Goal: Task Accomplishment & Management: Use online tool/utility

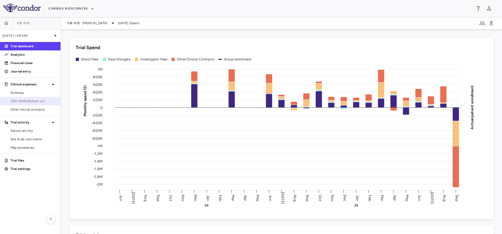
click at [26, 100] on span "CRO IQVIA Biotech LLC" at bounding box center [34, 101] width 46 height 5
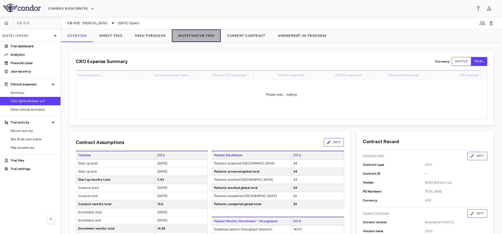
click at [190, 37] on button "Investigator Fees" at bounding box center [196, 35] width 49 height 13
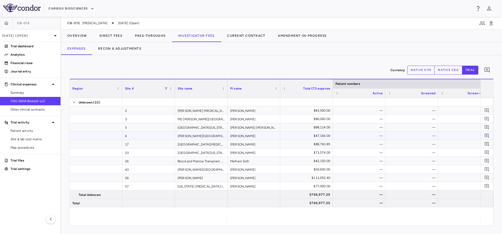
click at [190, 134] on div "Moffitt Cancer Center" at bounding box center [201, 136] width 53 height 8
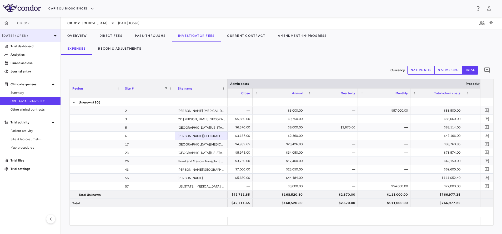
click at [21, 32] on div "Sep 2025 (Open)" at bounding box center [30, 35] width 61 height 13
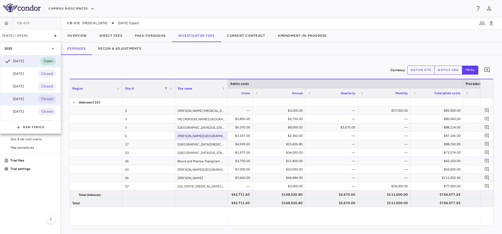
click at [22, 98] on div "Jun 2025" at bounding box center [13, 99] width 19 height 6
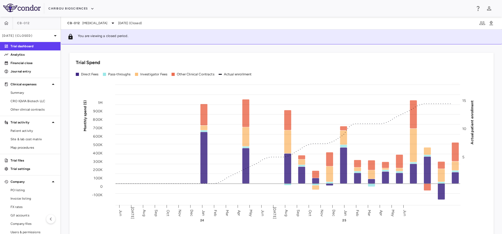
click at [27, 98] on link "CRO IQVIA Biotech LLC" at bounding box center [30, 101] width 61 height 8
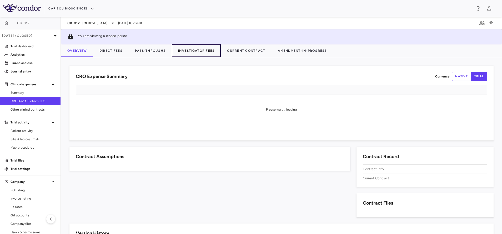
click at [181, 46] on button "Investigator Fees" at bounding box center [196, 50] width 49 height 13
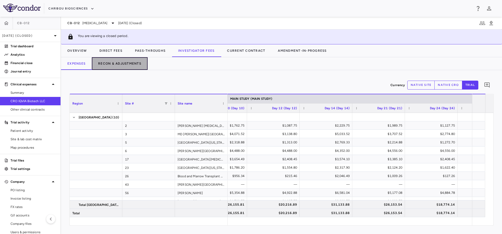
click at [127, 61] on button "Recon & Adjustments" at bounding box center [120, 63] width 56 height 13
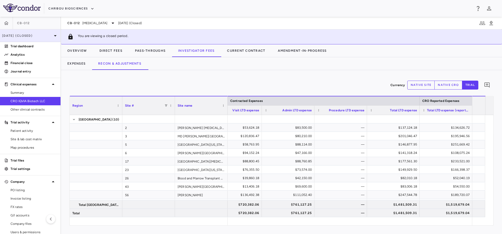
click at [40, 32] on div "Jun 2025 (Closed)" at bounding box center [30, 35] width 61 height 13
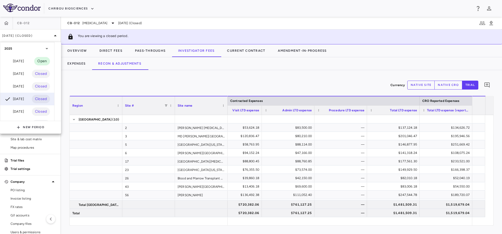
click at [24, 58] on div "Sep 2025" at bounding box center [13, 61] width 19 height 6
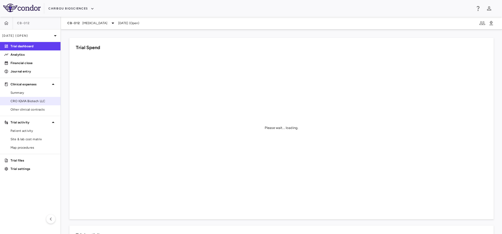
click at [33, 99] on span "CRO IQVIA Biotech LLC" at bounding box center [34, 101] width 46 height 5
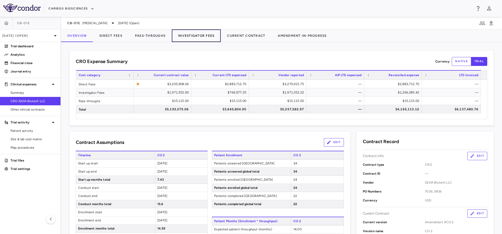
click at [192, 36] on button "Investigator Fees" at bounding box center [196, 35] width 49 height 13
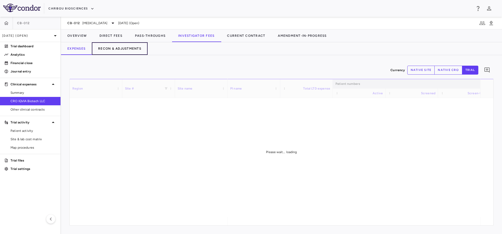
click at [119, 49] on button "Recon & Adjustments" at bounding box center [120, 48] width 56 height 13
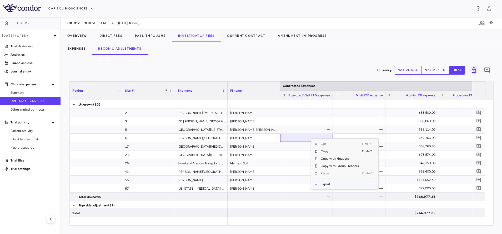
click at [330, 187] on span "Export" at bounding box center [340, 184] width 44 height 7
click at [391, 194] on span "Excel Export" at bounding box center [396, 193] width 25 height 7
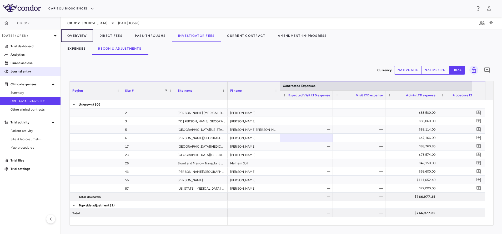
click at [76, 33] on button "Overview" at bounding box center [77, 35] width 32 height 13
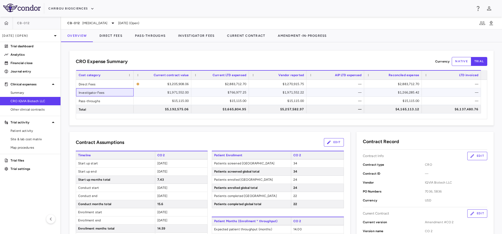
click at [107, 94] on div "Investigator Fees" at bounding box center [105, 92] width 58 height 8
click at [239, 92] on div "$766,977.25" at bounding box center [221, 92] width 50 height 8
click at [264, 91] on div "$1,971,552.22" at bounding box center [279, 92] width 50 height 8
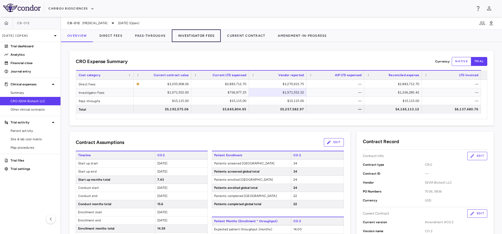
click at [193, 34] on button "Investigator Fees" at bounding box center [196, 35] width 49 height 13
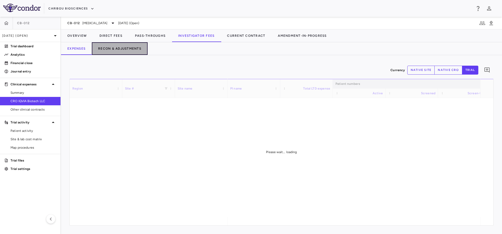
click at [115, 49] on button "Recon & Adjustments" at bounding box center [120, 48] width 56 height 13
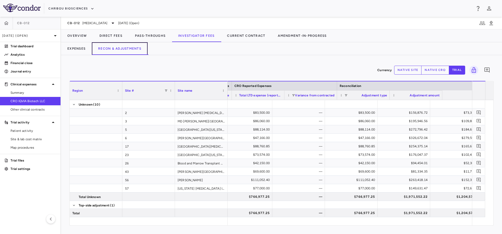
scroll to position [0, 311]
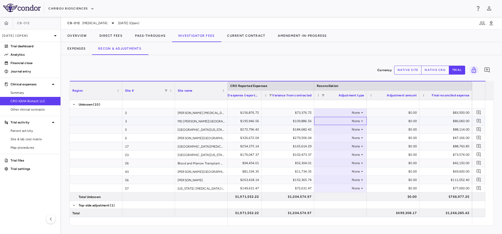
click at [358, 122] on div "None" at bounding box center [339, 121] width 41 height 8
click at [339, 139] on div "CRO Reported" at bounding box center [337, 139] width 25 height 5
click at [155, 147] on div "17" at bounding box center [148, 146] width 53 height 8
click at [325, 144] on div "None" at bounding box center [339, 146] width 41 height 8
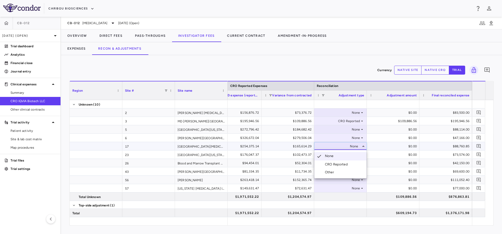
click at [326, 162] on li "CRO Reported" at bounding box center [340, 165] width 52 height 8
click at [153, 154] on div "23" at bounding box center [148, 155] width 53 height 8
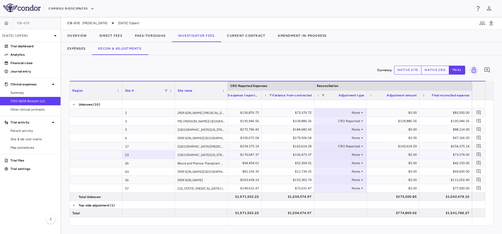
click at [347, 156] on div "None" at bounding box center [339, 155] width 41 height 8
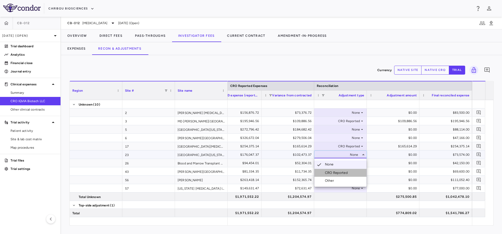
click at [338, 173] on div "CRO Reported" at bounding box center [337, 173] width 25 height 5
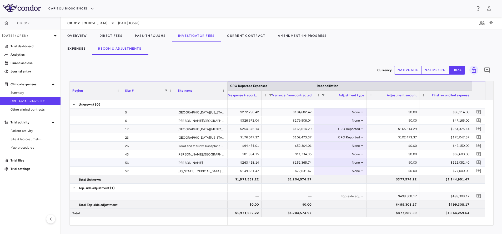
scroll to position [17, 0]
click at [336, 162] on div "None" at bounding box center [339, 163] width 41 height 8
click at [338, 182] on div "CRO Reported" at bounding box center [337, 181] width 25 height 5
click at [397, 193] on div "$499,308.17" at bounding box center [393, 196] width 45 height 8
drag, startPoint x: 78, startPoint y: 36, endPoint x: 0, endPoint y: 63, distance: 83.1
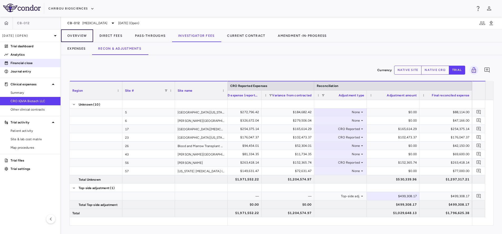
click at [78, 35] on button "Overview" at bounding box center [77, 35] width 32 height 13
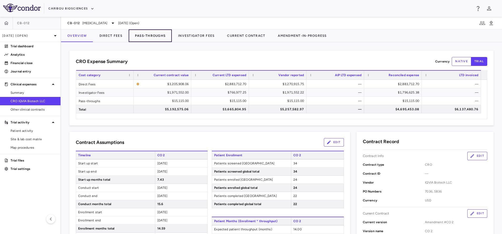
drag, startPoint x: 153, startPoint y: 32, endPoint x: 152, endPoint y: 37, distance: 4.9
click at [153, 32] on button "Pass-Throughs" at bounding box center [150, 35] width 43 height 13
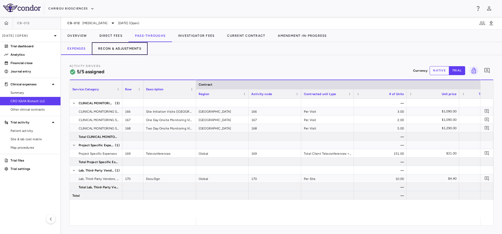
click at [116, 46] on button "Recon & Adjustments" at bounding box center [120, 48] width 56 height 13
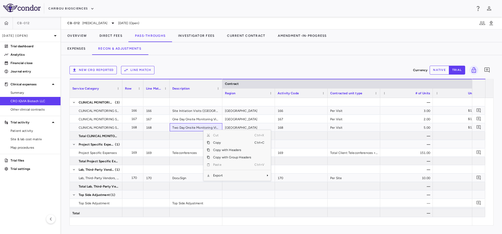
click at [214, 180] on div "Cut Ctrl+X Copy Ctrl+C Copy with Headers Copy with Group Headers Paste Ctrl+V E…" at bounding box center [237, 155] width 67 height 51
click at [218, 177] on span "Export" at bounding box center [232, 175] width 44 height 7
click at [283, 185] on span "Excel Export" at bounding box center [288, 184] width 25 height 7
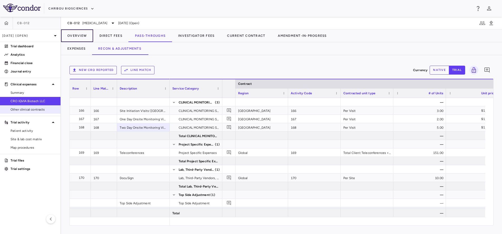
drag, startPoint x: 72, startPoint y: 39, endPoint x: 31, endPoint y: 109, distance: 81.3
click at [72, 39] on button "Overview" at bounding box center [77, 35] width 32 height 13
click at [31, 109] on span "Other clinical contracts" at bounding box center [34, 109] width 46 height 5
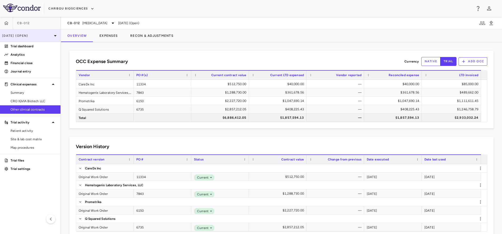
click at [38, 33] on div "Sep 2025 (Open)" at bounding box center [30, 35] width 61 height 13
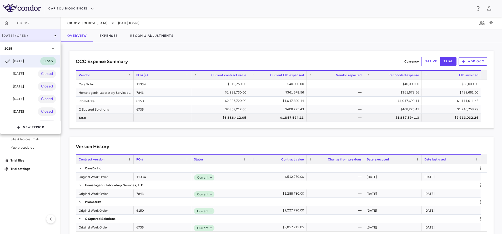
click at [38, 33] on div at bounding box center [251, 117] width 502 height 234
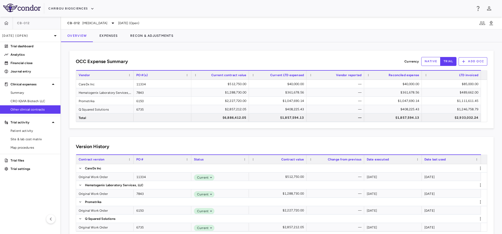
click at [98, 27] on div "CB-012 Acute Myeloid Leukemia Sep 2025 (Open)" at bounding box center [281, 23] width 441 height 13
click at [100, 23] on span "Acute Myeloid Leukemia" at bounding box center [94, 23] width 25 height 5
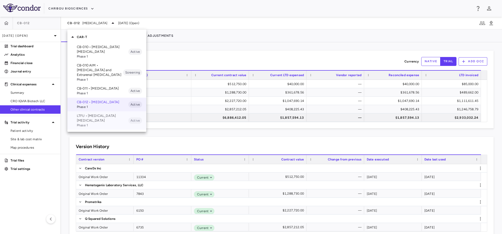
click at [89, 123] on p "LTFU • B Cell Non-Hodgkin's Lymphoma" at bounding box center [103, 118] width 52 height 9
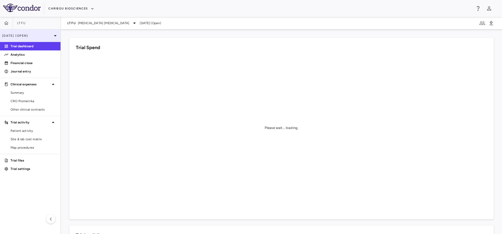
click at [16, 32] on div "Sep 2025 (Open)" at bounding box center [30, 35] width 61 height 13
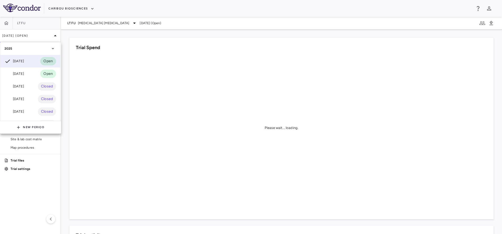
click at [100, 77] on div at bounding box center [251, 117] width 502 height 234
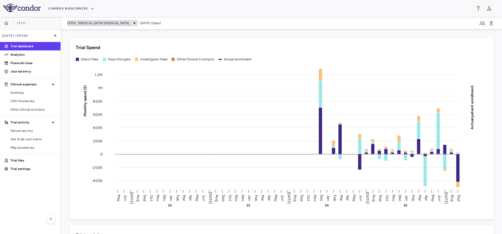
click at [123, 22] on span "B Cell Non-Hodgkin's Lymphoma" at bounding box center [103, 23] width 51 height 5
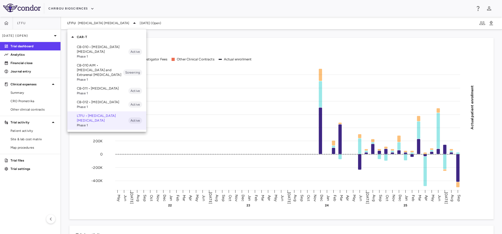
click at [96, 103] on p "CB-012 • Acute Myeloid Leukemia" at bounding box center [103, 102] width 52 height 5
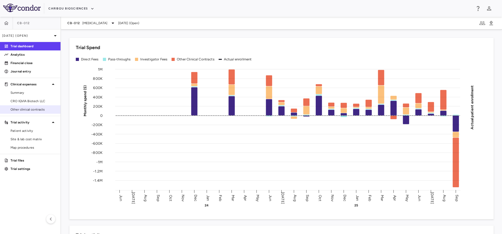
click at [36, 109] on span "Other clinical contracts" at bounding box center [34, 109] width 46 height 5
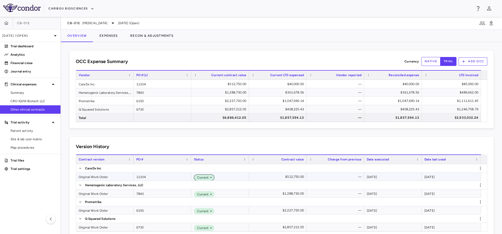
click at [204, 178] on span "Current" at bounding box center [202, 177] width 14 height 5
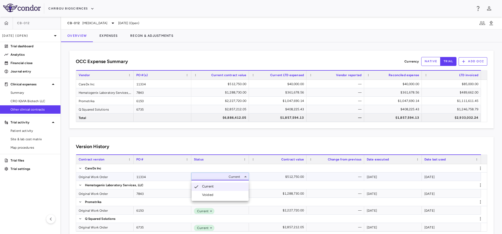
click at [209, 194] on div "Voided" at bounding box center [208, 195] width 13 height 5
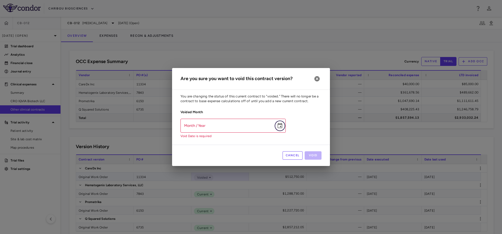
click at [283, 127] on button "Choose date" at bounding box center [280, 126] width 11 height 11
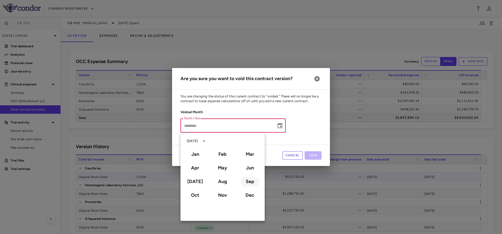
click at [250, 182] on button "Sep" at bounding box center [249, 181] width 19 height 9
type input "**********"
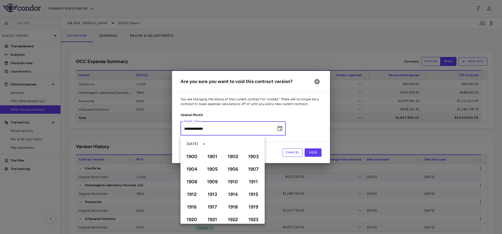
scroll to position [361, 0]
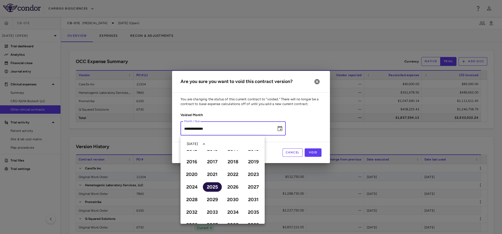
click at [208, 188] on button "2025" at bounding box center [212, 187] width 19 height 9
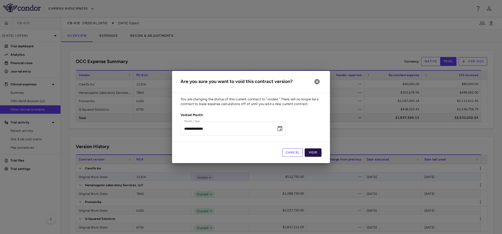
click at [315, 154] on button "Void" at bounding box center [313, 153] width 17 height 8
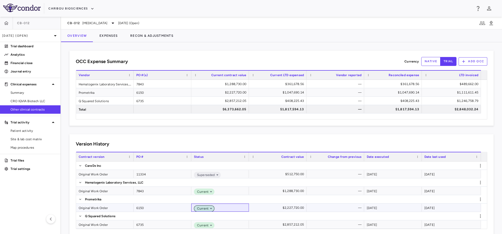
click at [204, 210] on span "Current" at bounding box center [202, 209] width 14 height 5
click at [208, 223] on div "Voided" at bounding box center [208, 224] width 13 height 5
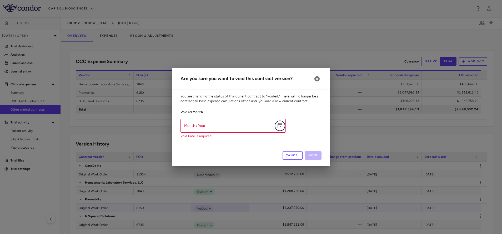
click at [282, 128] on icon "Choose date" at bounding box center [280, 125] width 5 height 5
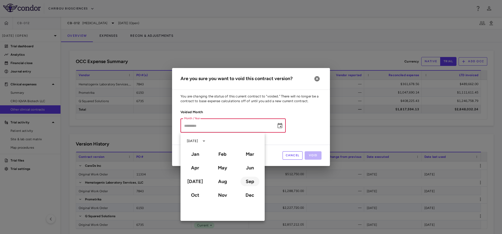
click at [255, 179] on button "Sep" at bounding box center [249, 181] width 19 height 9
type input "**********"
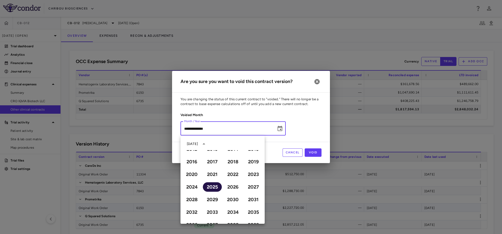
click at [212, 189] on button "2025" at bounding box center [212, 187] width 19 height 9
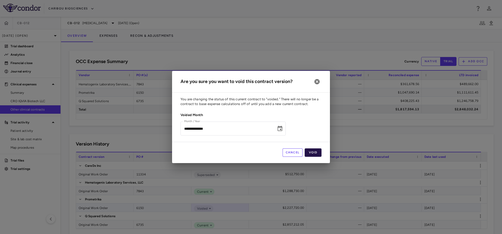
click at [312, 155] on button "Void" at bounding box center [313, 153] width 17 height 8
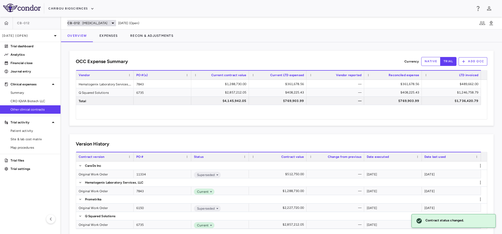
click at [91, 22] on span "Acute Myeloid Leukemia" at bounding box center [94, 23] width 25 height 5
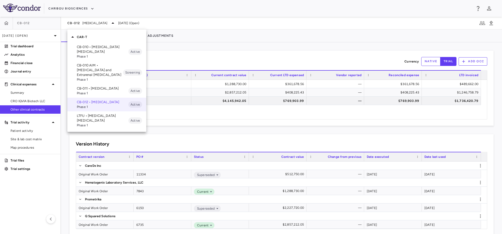
click at [89, 89] on p "CB-011 • Multiple Myeloma" at bounding box center [103, 88] width 52 height 5
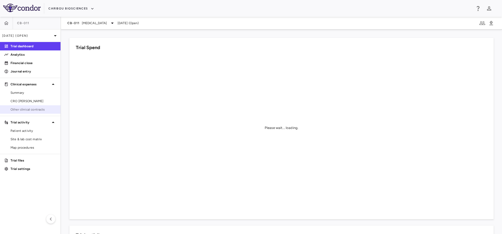
click at [19, 106] on link "Other clinical contracts" at bounding box center [30, 110] width 61 height 8
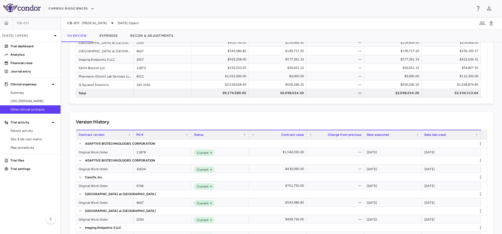
scroll to position [79, 0]
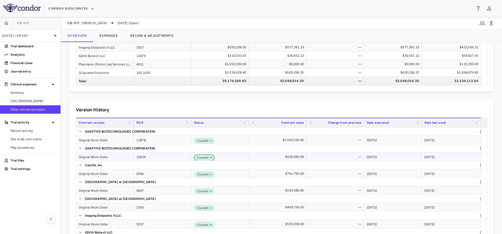
click at [197, 158] on span "Current" at bounding box center [202, 157] width 14 height 5
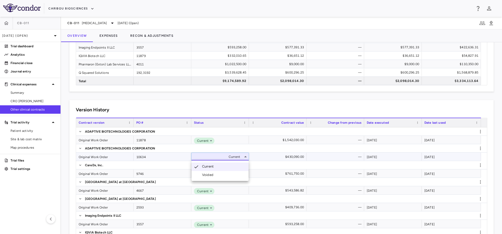
click at [206, 175] on div "Voided" at bounding box center [208, 175] width 13 height 5
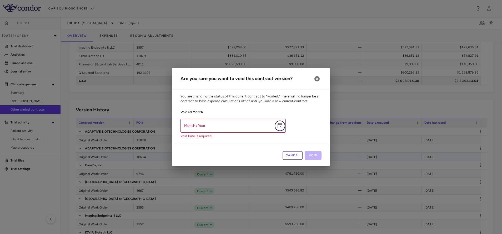
click at [280, 128] on icon "Choose date" at bounding box center [280, 126] width 6 height 6
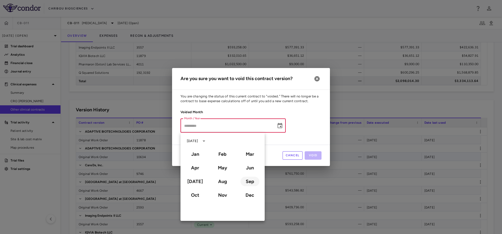
click at [251, 185] on button "Sep" at bounding box center [249, 181] width 19 height 9
type input "**********"
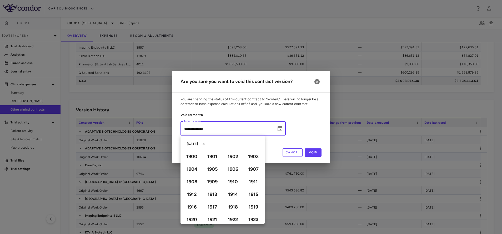
scroll to position [361, 0]
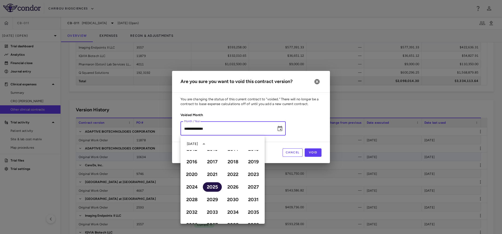
click at [209, 187] on button "2025" at bounding box center [212, 187] width 19 height 9
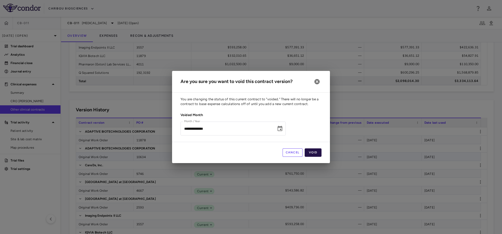
click at [309, 150] on button "Void" at bounding box center [313, 153] width 17 height 8
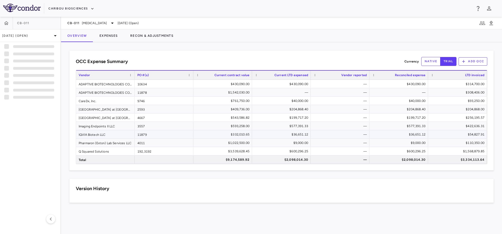
scroll to position [0, 0]
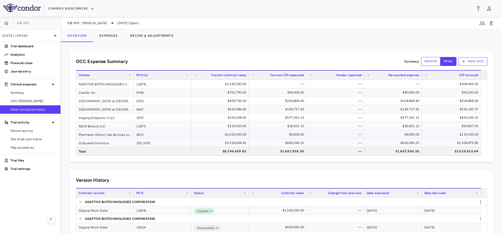
click at [146, 136] on div "4011" at bounding box center [163, 134] width 58 height 8
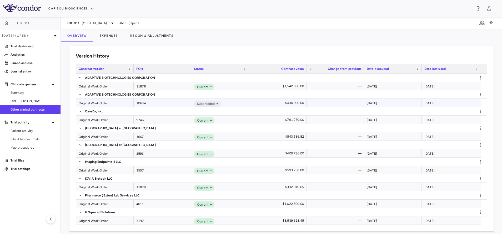
scroll to position [130, 0]
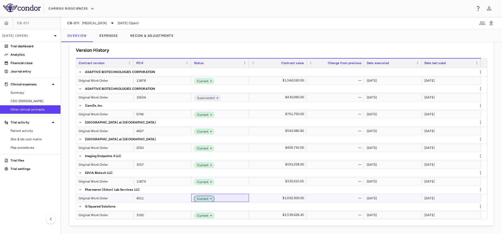
click at [208, 199] on span "Current" at bounding box center [202, 199] width 14 height 5
click at [208, 216] on div "Voided" at bounding box center [208, 216] width 13 height 5
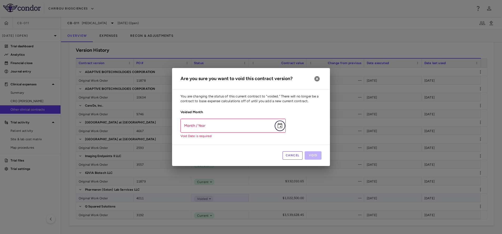
click at [279, 123] on icon "Choose date" at bounding box center [280, 126] width 6 height 6
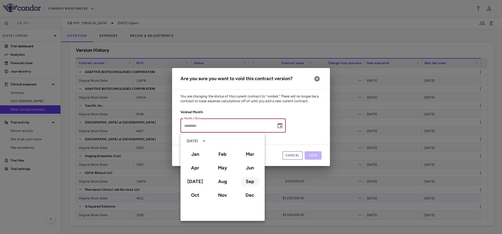
click at [252, 182] on button "Sep" at bounding box center [249, 181] width 19 height 9
type input "**********"
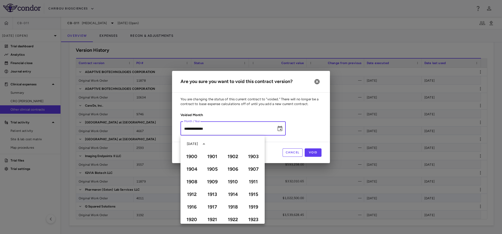
scroll to position [361, 0]
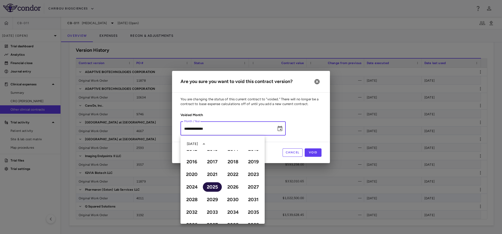
click at [214, 187] on button "2025" at bounding box center [212, 187] width 19 height 9
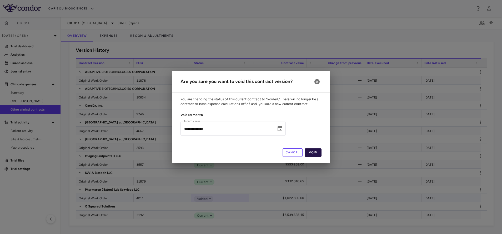
click at [310, 151] on button "Void" at bounding box center [313, 153] width 17 height 8
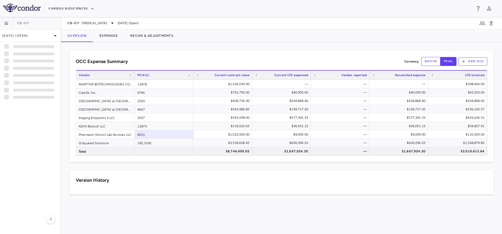
scroll to position [0, 0]
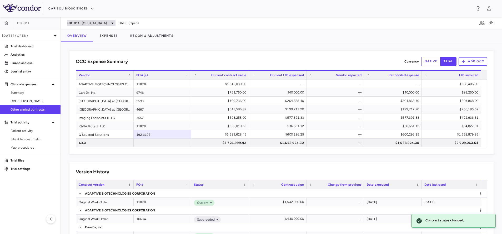
click at [86, 23] on span "Multiple Myeloma" at bounding box center [94, 23] width 25 height 5
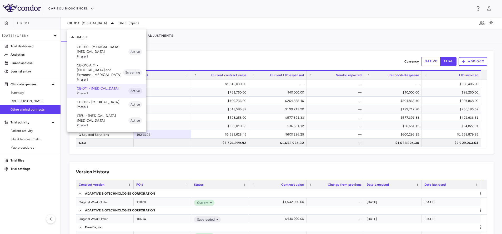
click at [89, 105] on p "CB-012 • Acute Myeloid Leukemia" at bounding box center [103, 102] width 52 height 5
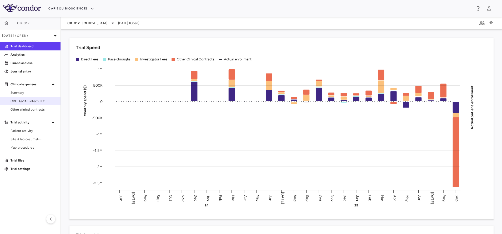
click at [32, 99] on span "CRO IQVIA Biotech LLC" at bounding box center [34, 101] width 46 height 5
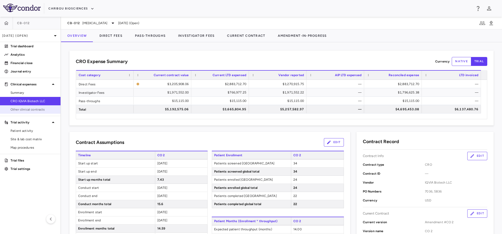
click at [22, 110] on span "Other clinical contracts" at bounding box center [34, 109] width 46 height 5
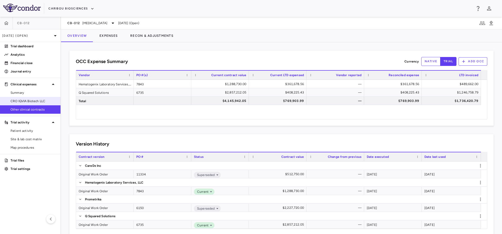
click at [21, 102] on span "CRO IQVIA Biotech LLC" at bounding box center [34, 101] width 46 height 5
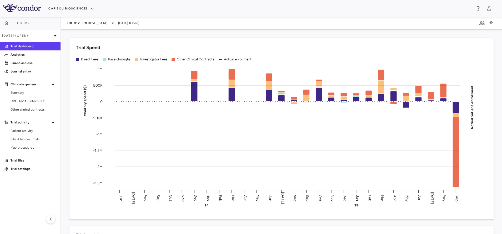
drag, startPoint x: 24, startPoint y: 101, endPoint x: 151, endPoint y: 56, distance: 135.2
click at [24, 101] on span "CRO IQVIA Biotech LLC" at bounding box center [34, 101] width 46 height 5
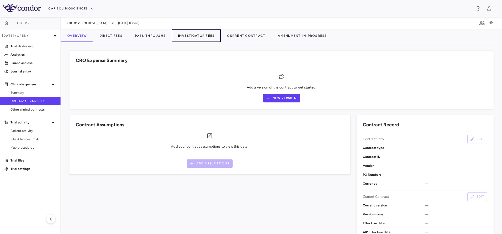
click at [192, 37] on button "Investigator Fees" at bounding box center [196, 35] width 49 height 13
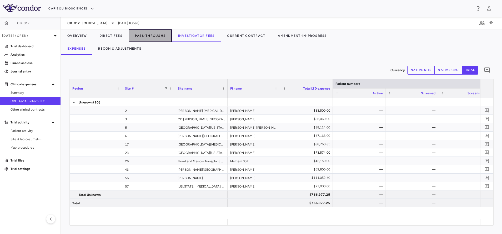
click at [144, 33] on button "Pass-Throughs" at bounding box center [150, 35] width 43 height 13
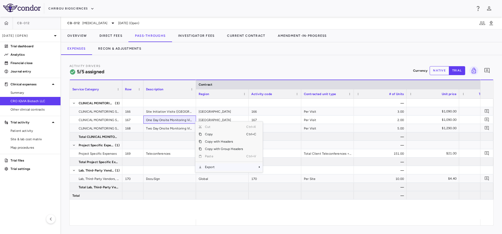
click at [227, 167] on span "Export" at bounding box center [224, 167] width 44 height 7
click at [276, 177] on span "Excel Export" at bounding box center [280, 176] width 25 height 7
click at [78, 34] on button "Overview" at bounding box center [77, 35] width 32 height 13
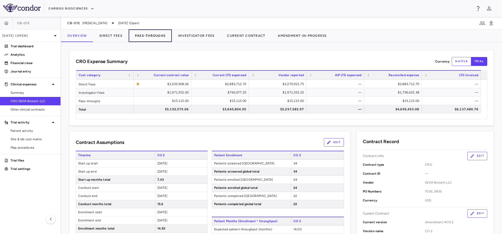
click at [151, 36] on button "Pass-Throughs" at bounding box center [150, 35] width 43 height 13
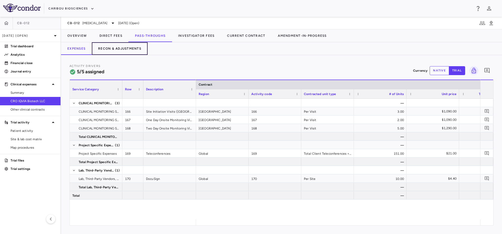
click at [130, 49] on button "Recon & Adjustments" at bounding box center [120, 48] width 56 height 13
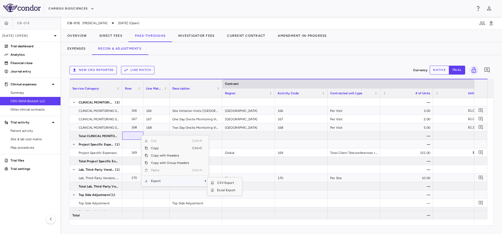
click at [165, 180] on span "Export" at bounding box center [170, 181] width 44 height 7
click at [222, 190] on span "Excel Export" at bounding box center [226, 190] width 25 height 7
drag, startPoint x: 225, startPoint y: 68, endPoint x: 200, endPoint y: 68, distance: 25.5
click at [225, 68] on div "New CRO reported Line Match" at bounding box center [239, 70] width 341 height 8
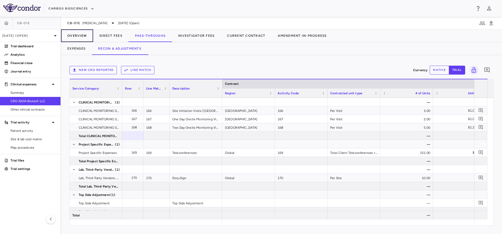
click at [85, 36] on button "Overview" at bounding box center [77, 35] width 32 height 13
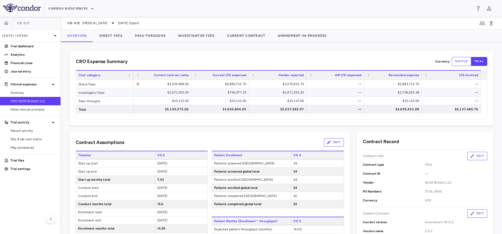
click at [169, 96] on div "$1,971,552.00" at bounding box center [163, 92] width 58 height 8
click at [233, 91] on div "$766,977.25" at bounding box center [221, 92] width 50 height 8
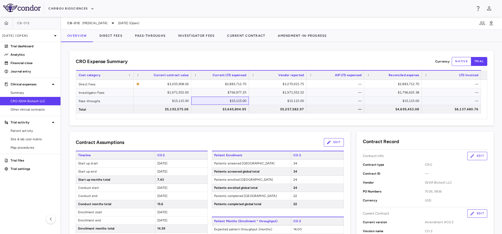
click at [233, 101] on div "$15,115.00" at bounding box center [221, 101] width 50 height 8
click at [273, 101] on div "$15,115.00" at bounding box center [279, 101] width 50 height 8
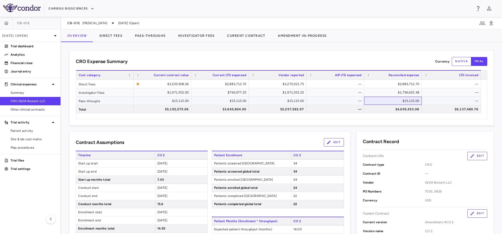
click at [394, 100] on div "$15,115.00" at bounding box center [394, 101] width 50 height 8
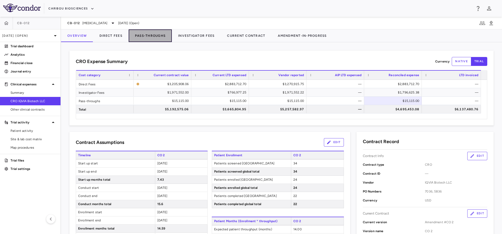
click at [147, 36] on button "Pass-Throughs" at bounding box center [150, 35] width 43 height 13
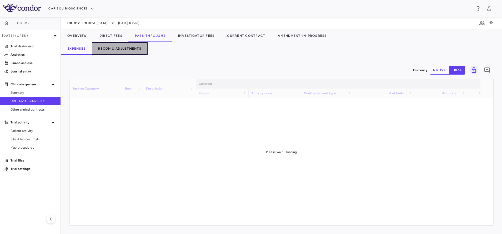
click at [114, 51] on button "Recon & Adjustments" at bounding box center [120, 48] width 56 height 13
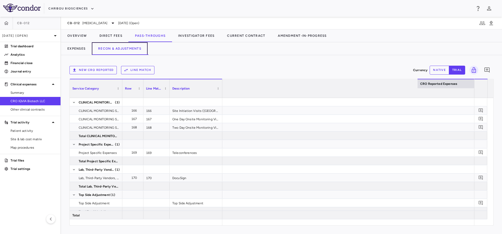
scroll to position [0, 1051]
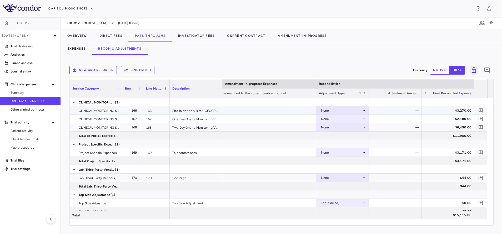
click at [337, 111] on div "None" at bounding box center [341, 111] width 41 height 8
click at [334, 130] on div "CRO Reported" at bounding box center [339, 129] width 25 height 5
click at [338, 120] on div "None" at bounding box center [341, 119] width 41 height 8
click at [338, 137] on div "CRO Reported" at bounding box center [339, 137] width 25 height 5
click at [350, 112] on div "CRO Reported" at bounding box center [341, 111] width 41 height 8
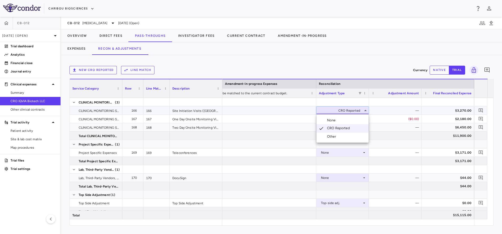
click at [393, 131] on div at bounding box center [251, 117] width 502 height 234
click at [358, 128] on div "None" at bounding box center [341, 127] width 41 height 8
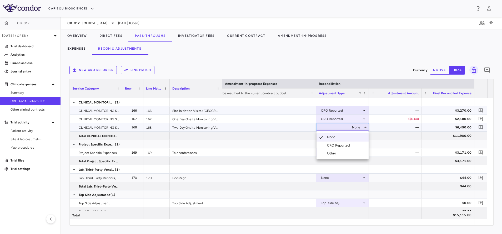
click at [346, 146] on div "CRO Reported" at bounding box center [339, 145] width 25 height 5
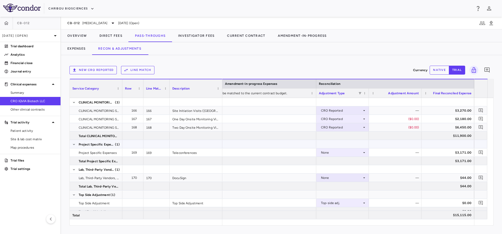
scroll to position [5, 0]
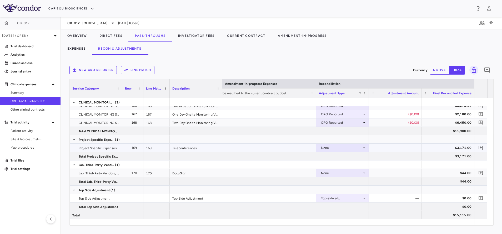
click at [349, 151] on div "None" at bounding box center [341, 148] width 41 height 8
click at [332, 169] on li "CRO Reported" at bounding box center [342, 166] width 52 height 8
click at [341, 170] on div "None" at bounding box center [341, 173] width 41 height 8
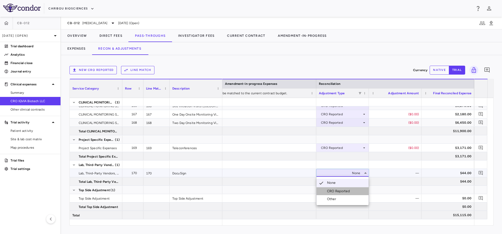
click at [335, 190] on div "CRO Reported" at bounding box center [339, 191] width 25 height 5
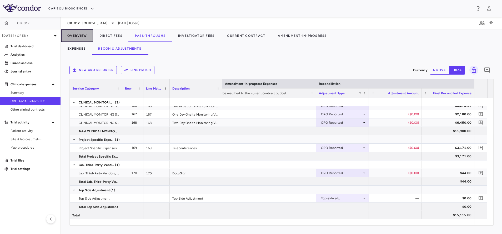
click at [78, 38] on button "Overview" at bounding box center [77, 35] width 32 height 13
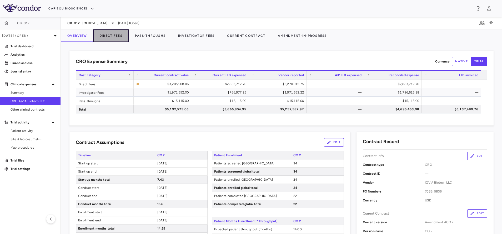
click at [112, 34] on button "Direct Fees" at bounding box center [111, 35] width 36 height 13
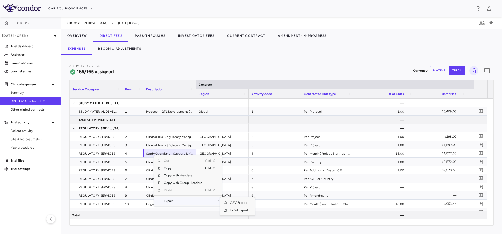
click at [168, 200] on span "Export" at bounding box center [183, 201] width 44 height 7
click at [240, 211] on span "Excel Export" at bounding box center [239, 210] width 25 height 7
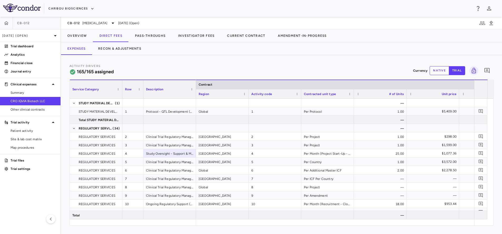
click at [171, 66] on div "Activity Drivers 165/165 assigned Currency native trial 0" at bounding box center [281, 71] width 424 height 14
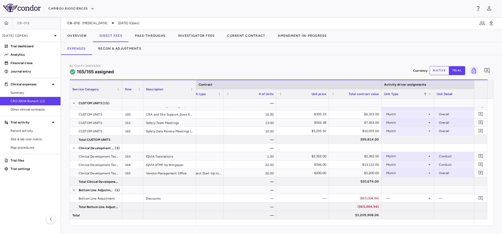
scroll to position [0, 173]
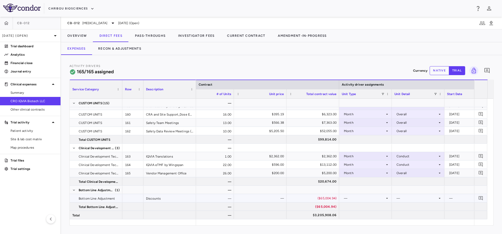
click at [294, 198] on div "($65,004.94)" at bounding box center [313, 198] width 45 height 8
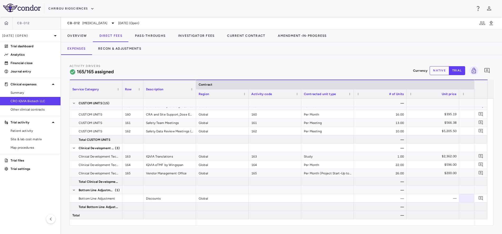
scroll to position [0, 0]
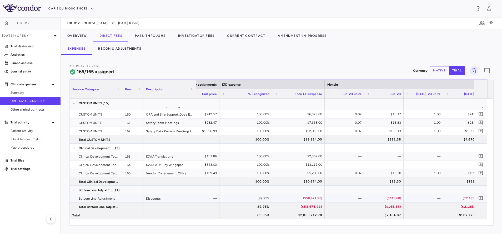
click at [294, 199] on div "($58,471.91)" at bounding box center [299, 198] width 45 height 8
click at [72, 34] on button "Overview" at bounding box center [77, 35] width 32 height 13
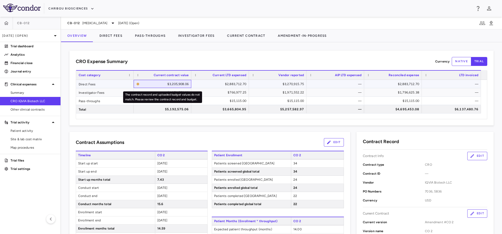
click at [166, 85] on div "$3,205,908.06" at bounding box center [165, 84] width 47 height 8
click at [230, 85] on div "$2,883,712.70" at bounding box center [221, 84] width 50 height 8
click at [175, 84] on div "$3,205,908.06" at bounding box center [165, 84] width 47 height 8
click at [230, 85] on div "$2,883,712.70" at bounding box center [221, 84] width 50 height 8
click at [184, 86] on div "$3,205,908.06" at bounding box center [165, 84] width 47 height 8
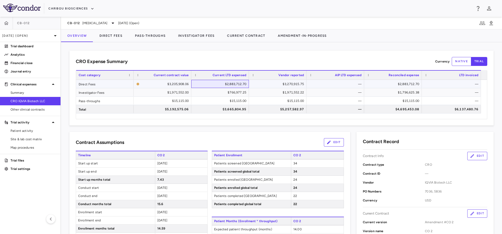
click at [239, 85] on div "$2,883,712.70" at bounding box center [221, 84] width 50 height 8
click at [274, 83] on div "$3,270,915.75" at bounding box center [279, 84] width 50 height 8
click at [113, 37] on button "Direct Fees" at bounding box center [111, 35] width 36 height 13
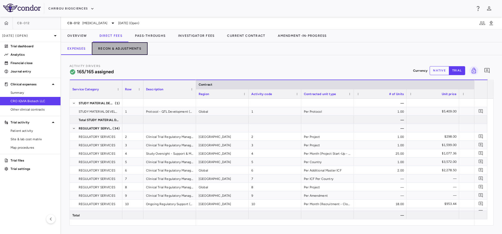
click at [121, 49] on button "Recon & Adjustments" at bounding box center [120, 48] width 56 height 13
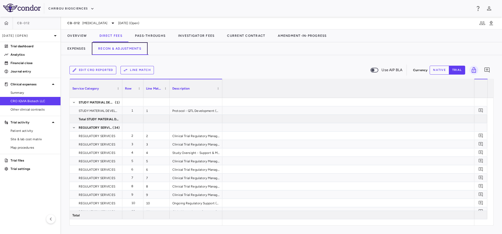
scroll to position [0, 1051]
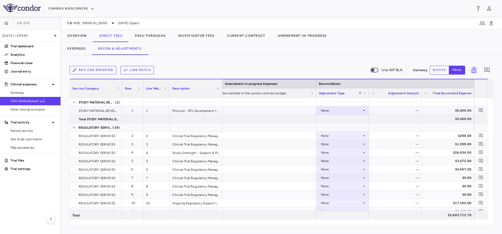
click at [354, 112] on div "None" at bounding box center [341, 111] width 41 height 8
click at [340, 129] on div "CRO Reported" at bounding box center [339, 129] width 25 height 5
click at [332, 112] on div "CRO Reported" at bounding box center [341, 111] width 41 height 8
click at [304, 149] on div at bounding box center [251, 117] width 502 height 234
click at [290, 134] on div at bounding box center [237, 136] width 158 height 8
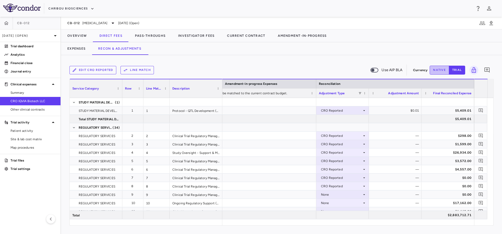
click at [439, 66] on button "native" at bounding box center [439, 70] width 19 height 9
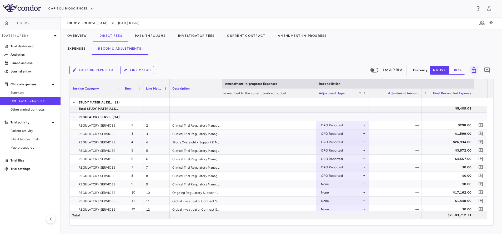
scroll to position [0, 0]
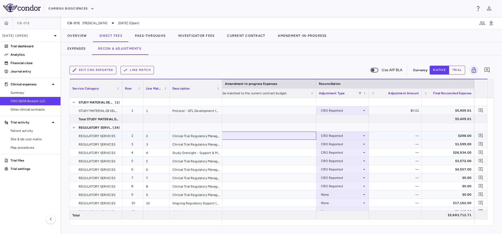
click at [298, 138] on div at bounding box center [237, 136] width 158 height 8
click at [346, 137] on div "CRO Reported" at bounding box center [341, 136] width 41 height 8
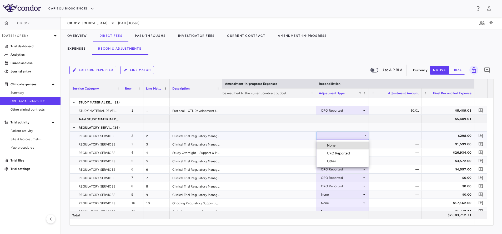
click at [336, 154] on div "CRO Reported" at bounding box center [339, 153] width 25 height 5
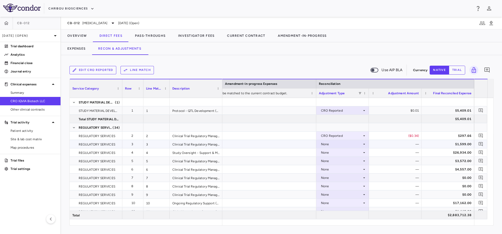
click at [341, 145] on div "None" at bounding box center [341, 144] width 41 height 8
click at [333, 161] on div "CRO Reported" at bounding box center [339, 162] width 25 height 5
click at [340, 154] on div "None" at bounding box center [341, 153] width 41 height 8
click at [334, 153] on div "None" at bounding box center [341, 153] width 41 height 8
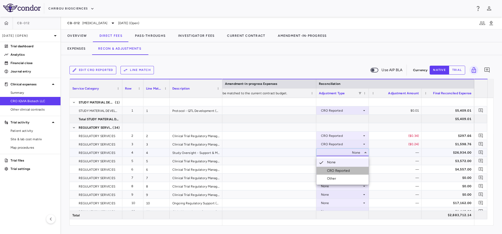
click at [339, 170] on div "CRO Reported" at bounding box center [339, 171] width 25 height 5
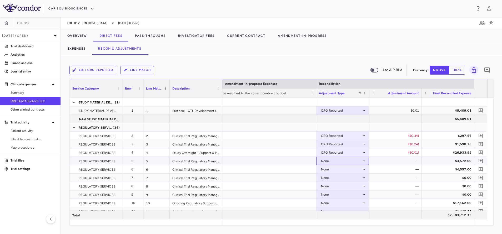
click at [326, 161] on div "None" at bounding box center [341, 161] width 41 height 8
click at [327, 180] on div "CRO Reported" at bounding box center [334, 179] width 36 height 5
click at [338, 169] on div "None" at bounding box center [341, 169] width 41 height 8
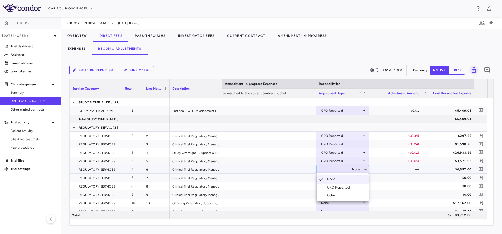
click at [335, 189] on div "CRO Reported" at bounding box center [339, 187] width 25 height 5
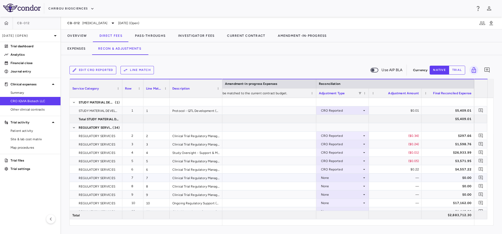
click at [338, 178] on div "None" at bounding box center [341, 178] width 41 height 8
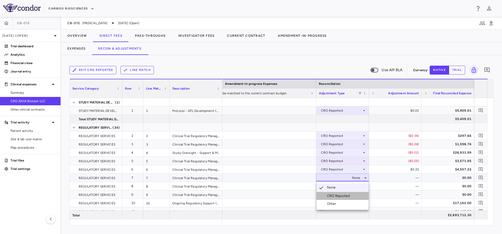
click at [335, 194] on div "CRO Reported" at bounding box center [339, 196] width 25 height 5
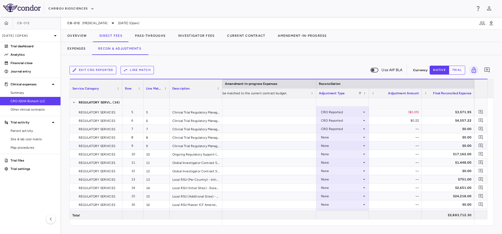
scroll to position [39, 0]
click at [362, 138] on icon at bounding box center [364, 139] width 4 height 4
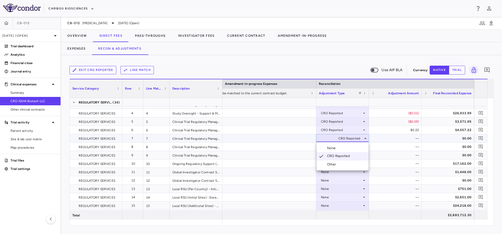
click at [346, 157] on div "CRO Reported" at bounding box center [339, 156] width 25 height 5
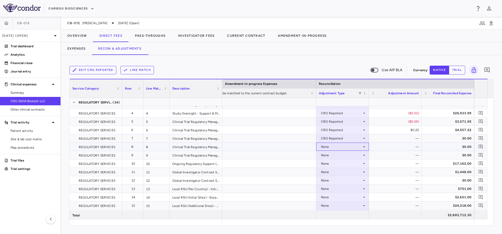
click at [361, 145] on div "None" at bounding box center [341, 147] width 41 height 8
click at [342, 164] on div "CRO Reported" at bounding box center [339, 165] width 25 height 5
click at [356, 154] on div "None" at bounding box center [341, 155] width 41 height 8
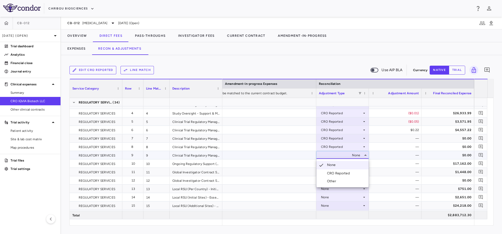
click at [346, 172] on div "CRO Reported" at bounding box center [339, 173] width 25 height 5
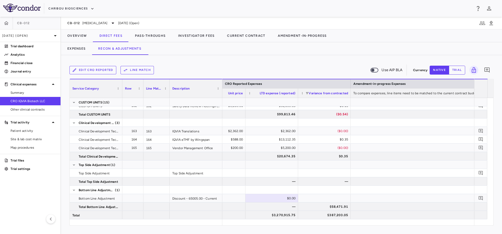
scroll to position [0, 850]
